Goal: Information Seeking & Learning: Learn about a topic

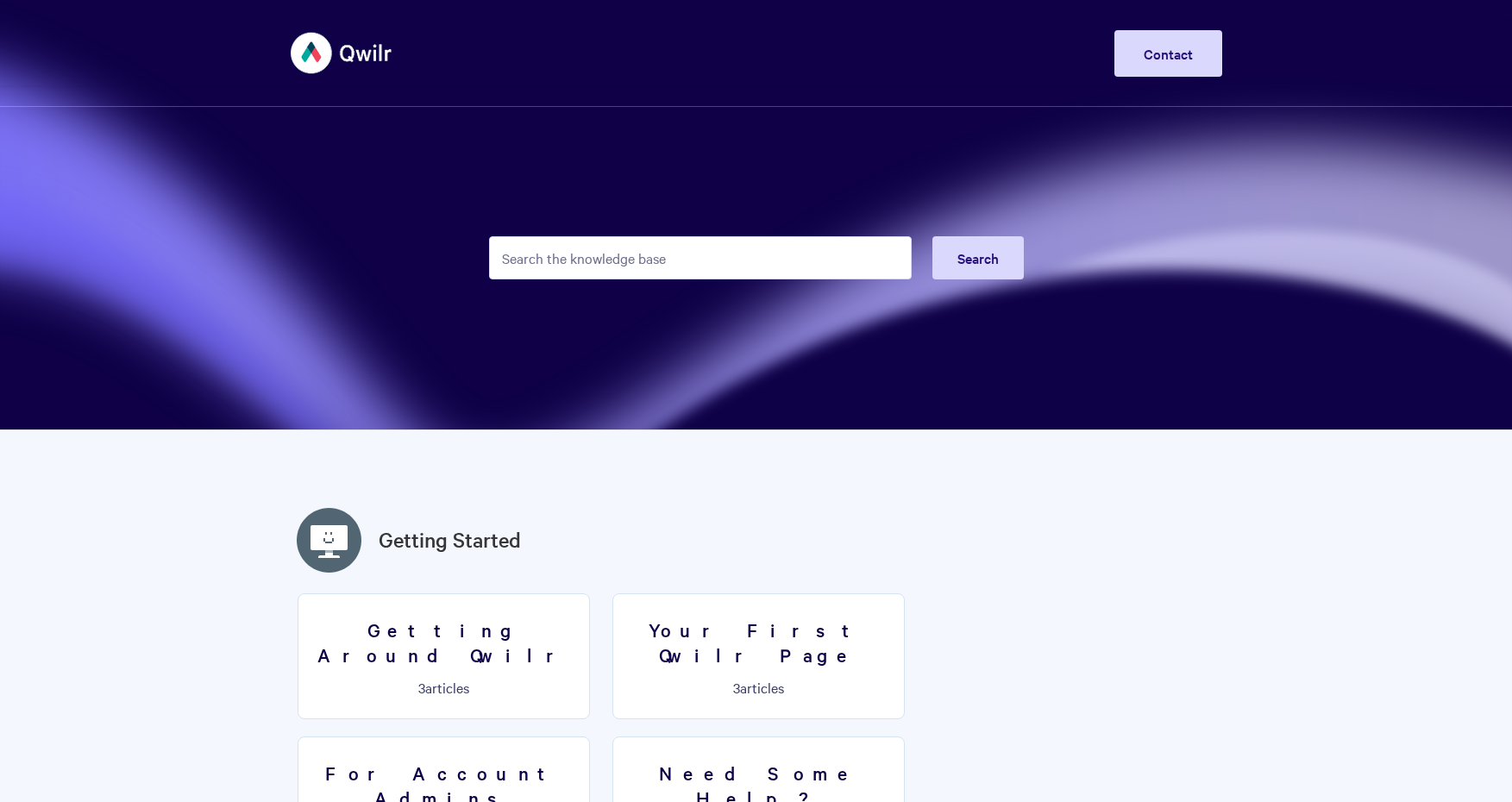
click at [592, 256] on input "Search the knowledge base" at bounding box center [701, 258] width 423 height 43
type input "j"
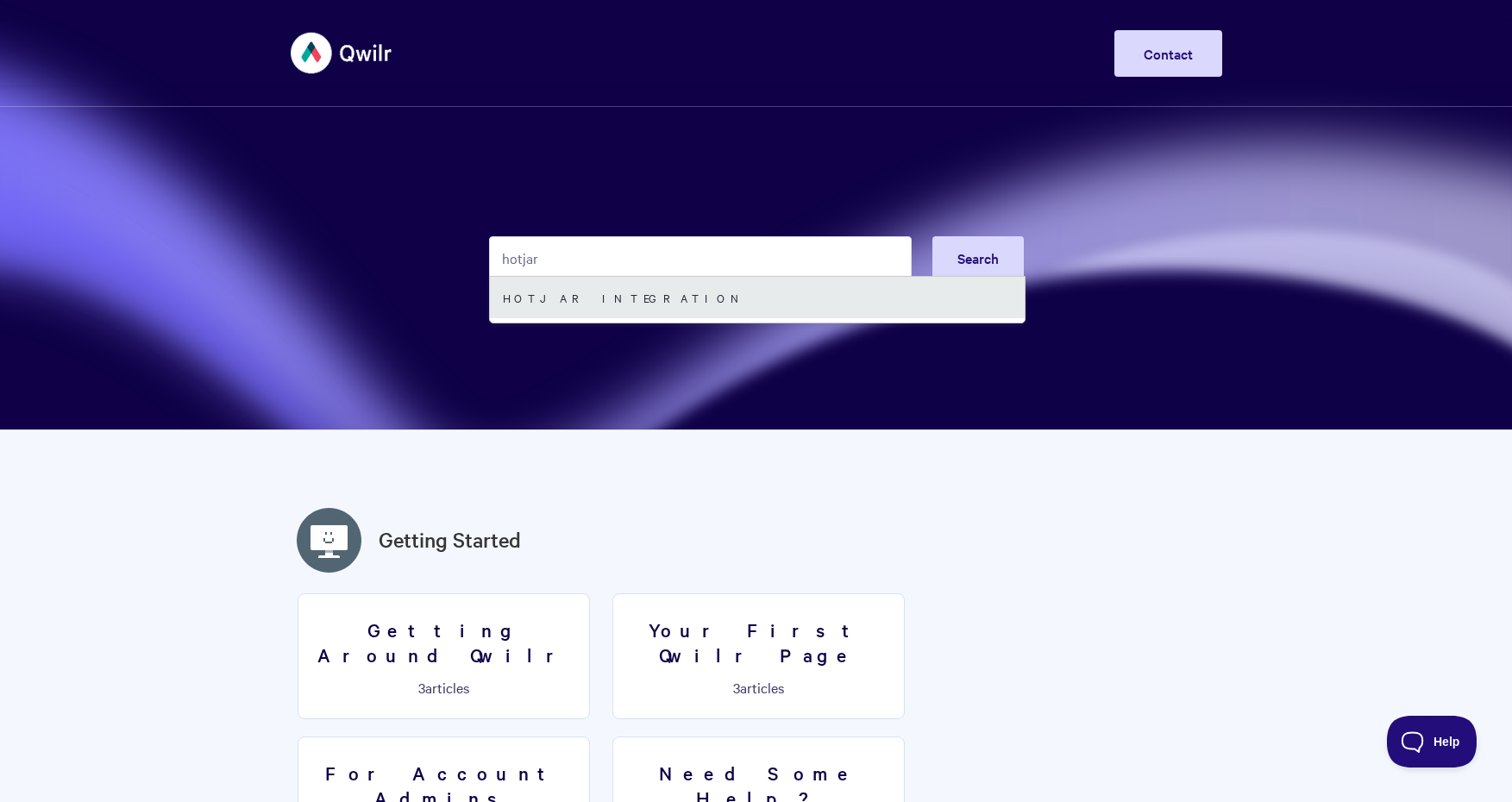
type input "hotjar"
click at [624, 284] on link "Hotjar Integration" at bounding box center [758, 297] width 535 height 41
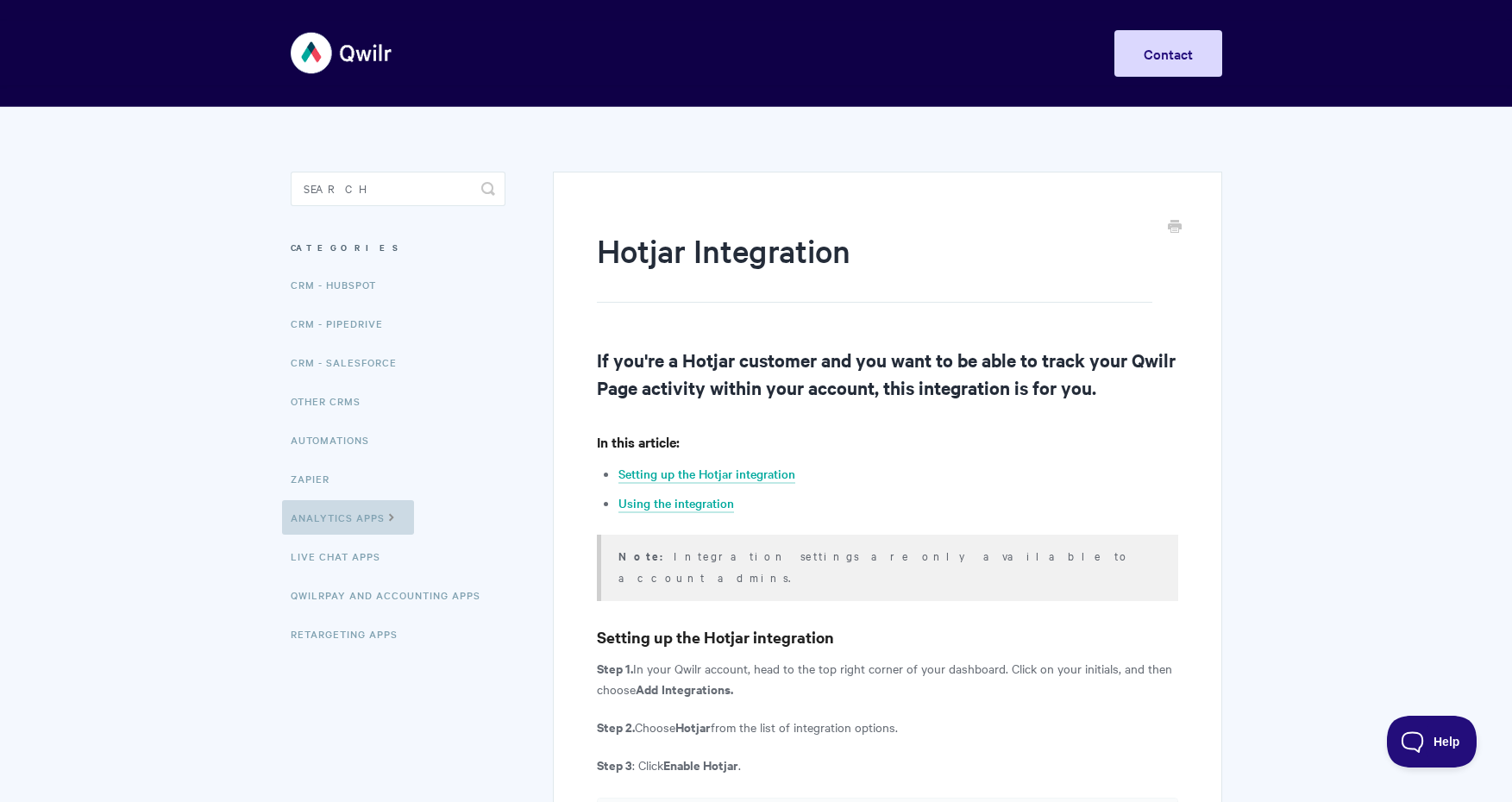
click at [344, 518] on link "Analytics Apps" at bounding box center [347, 517] width 132 height 35
